Goal: Task Accomplishment & Management: Use online tool/utility

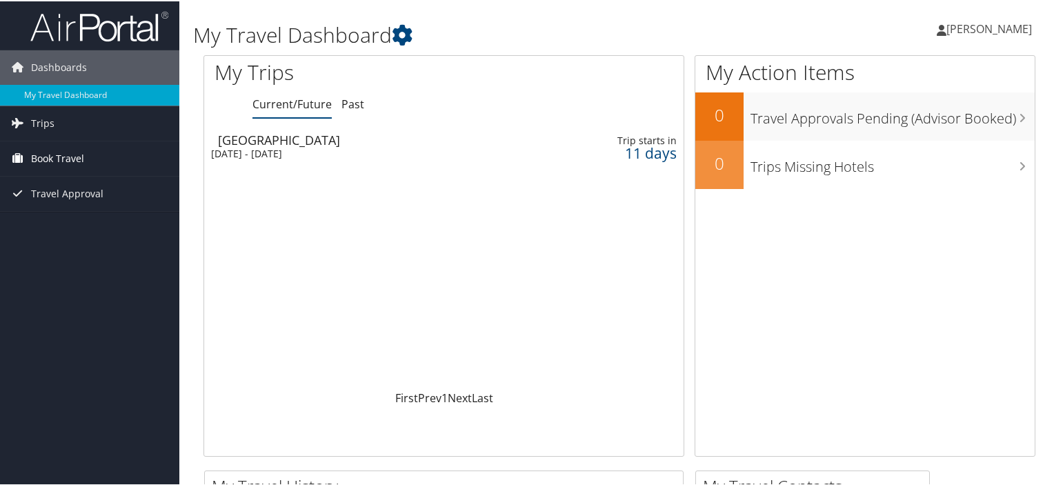
click at [64, 154] on span "Book Travel" at bounding box center [57, 157] width 53 height 34
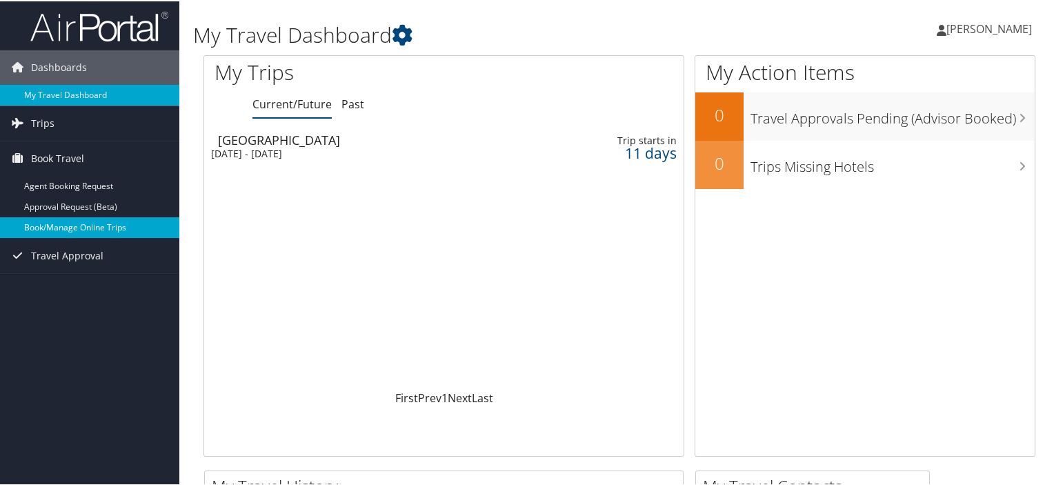
click at [90, 229] on link "Book/Manage Online Trips" at bounding box center [89, 226] width 179 height 21
